Goal: Use online tool/utility: Utilize a website feature to perform a specific function

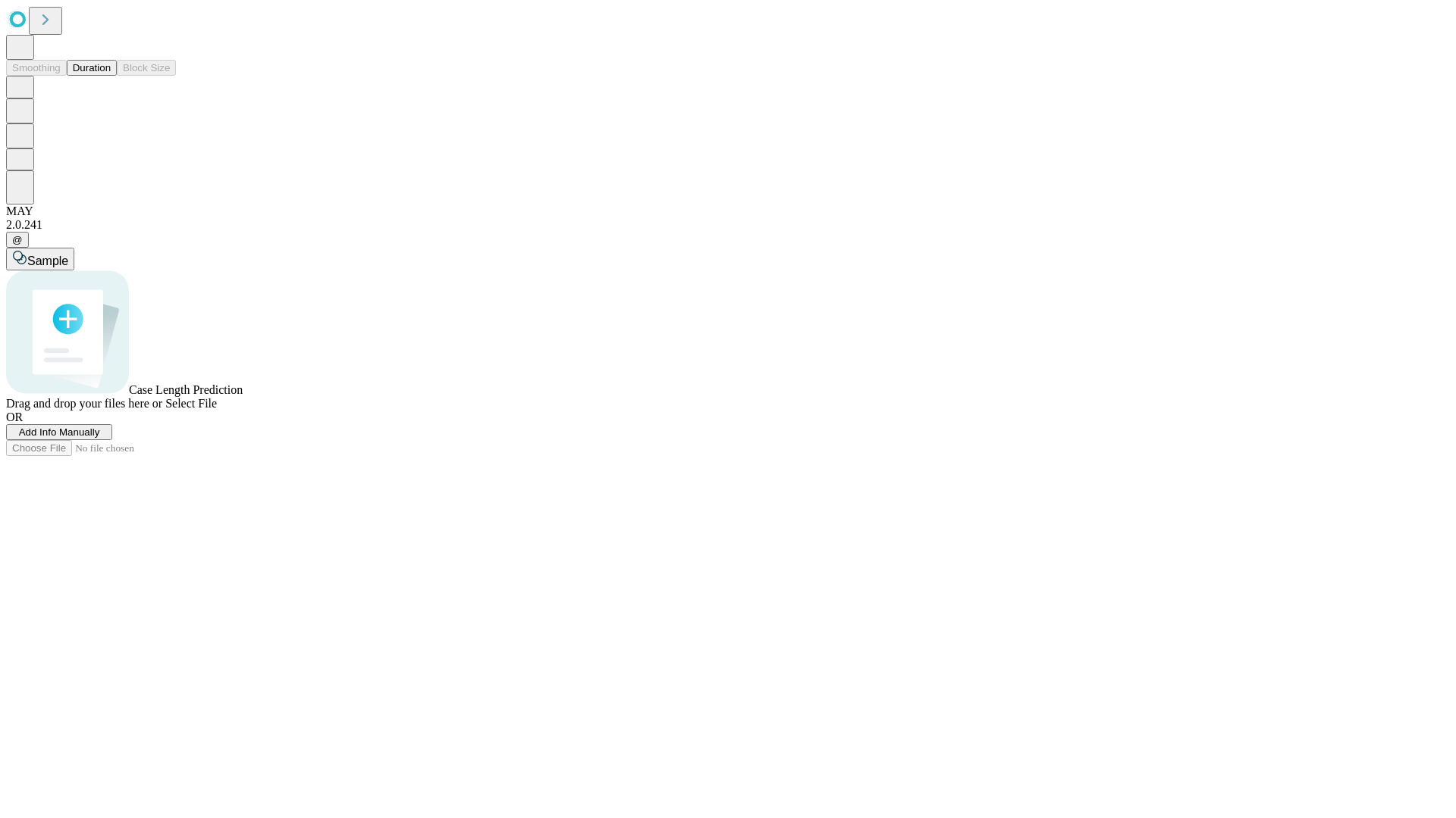
click at [110, 76] on button "Duration" at bounding box center [92, 68] width 50 height 16
click at [216, 410] on span "Select File" at bounding box center [191, 403] width 52 height 12
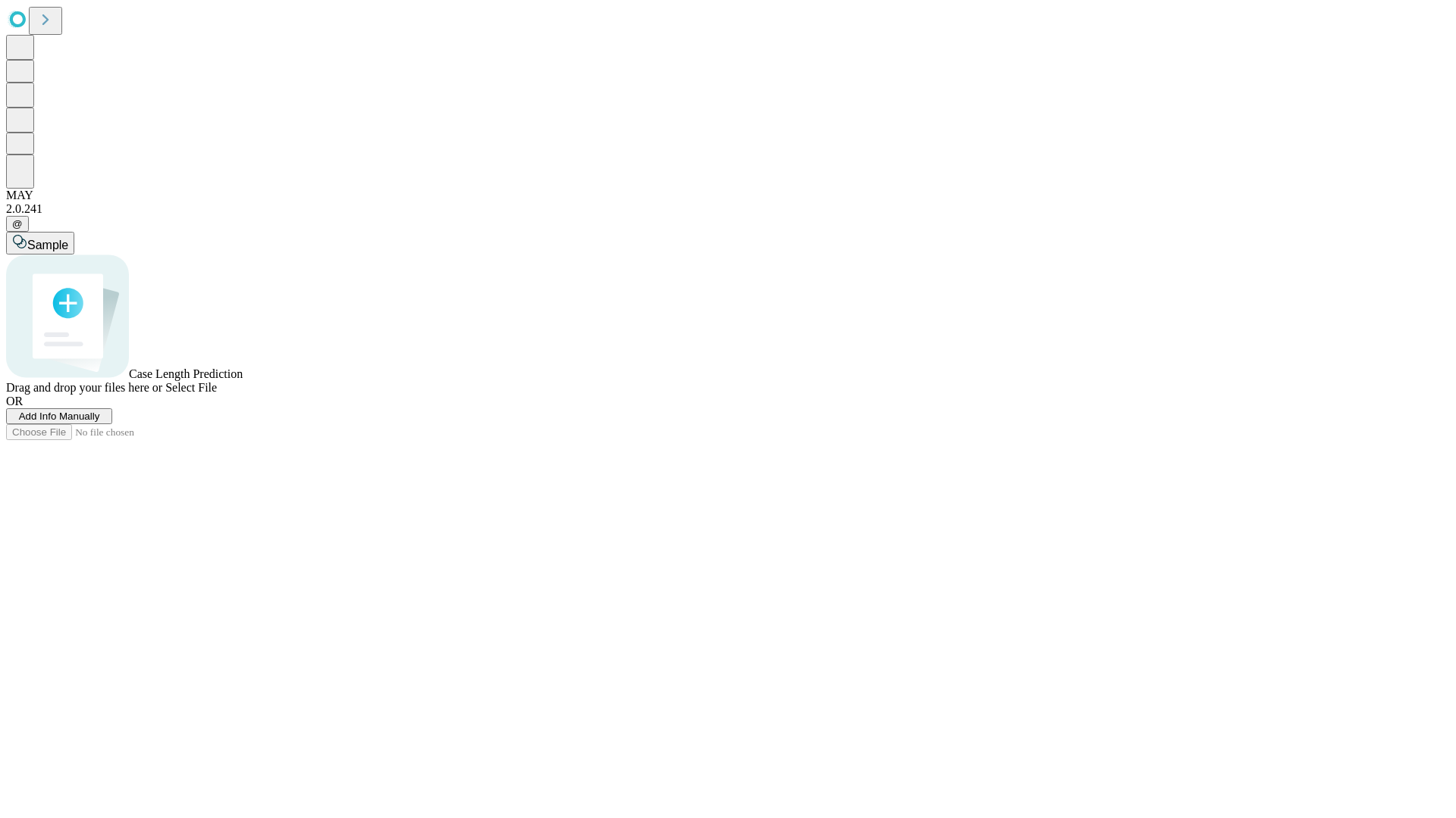
click at [216, 394] on span "Select File" at bounding box center [191, 387] width 52 height 12
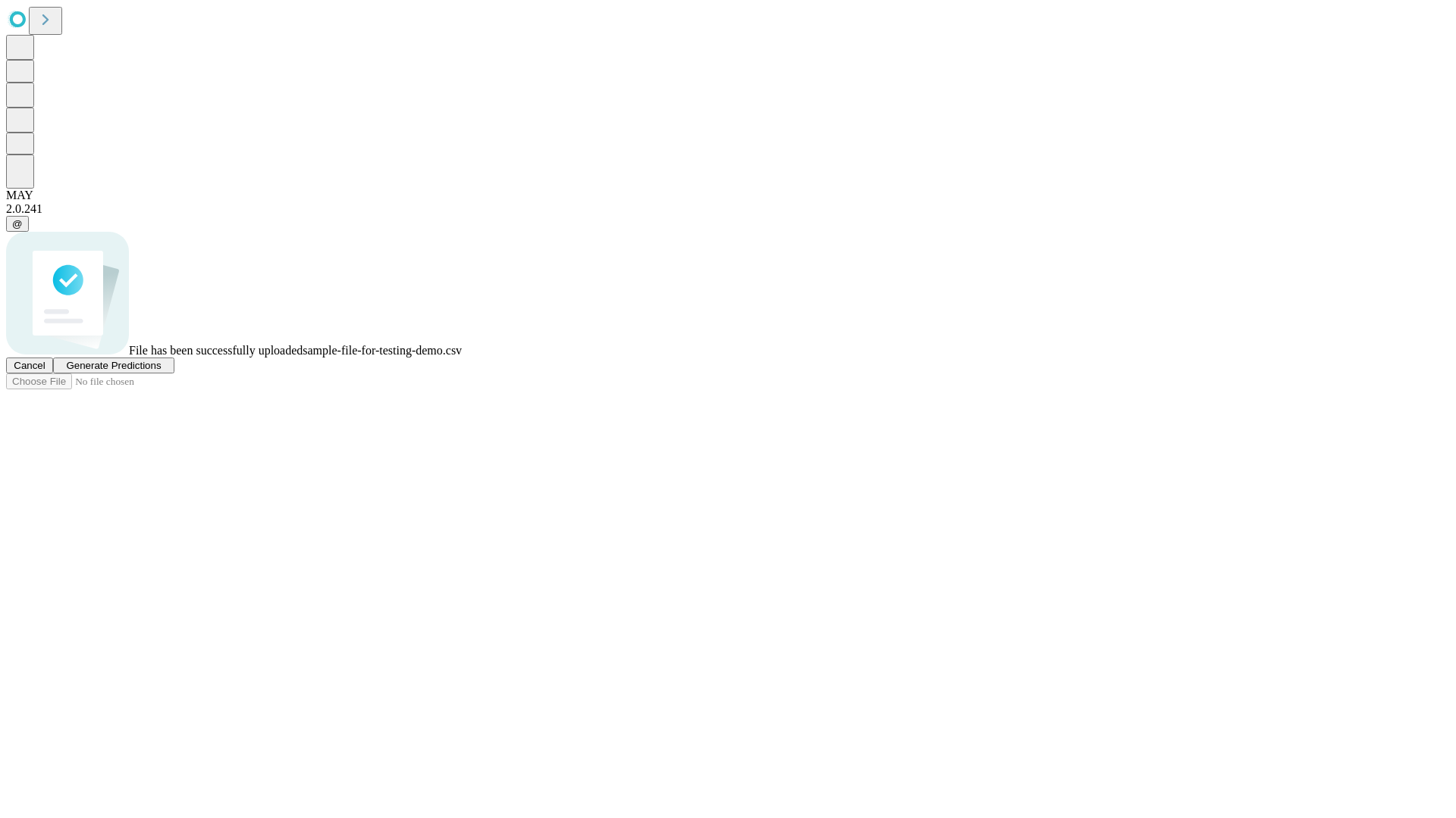
click at [160, 371] on span "Generate Predictions" at bounding box center [113, 365] width 94 height 12
